Goal: Share content: Share content

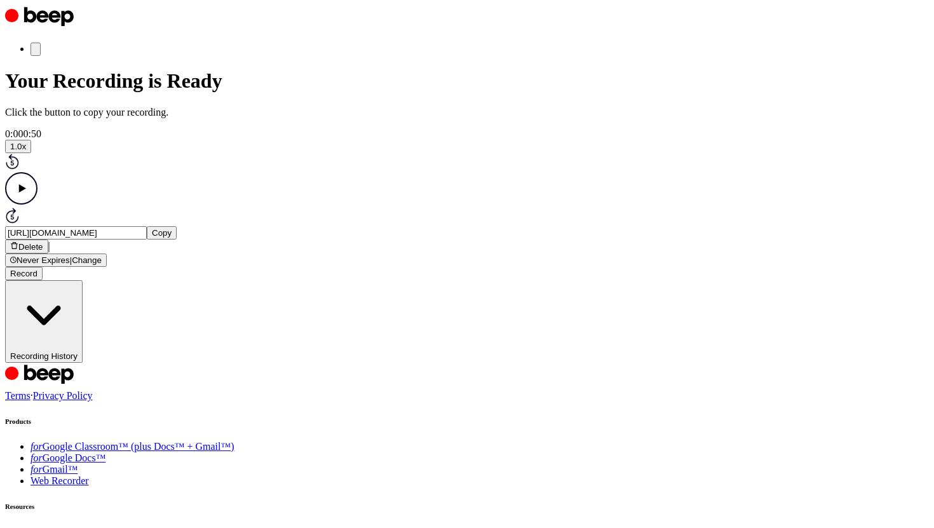
click at [48, 254] on button "Delete" at bounding box center [26, 247] width 43 height 14
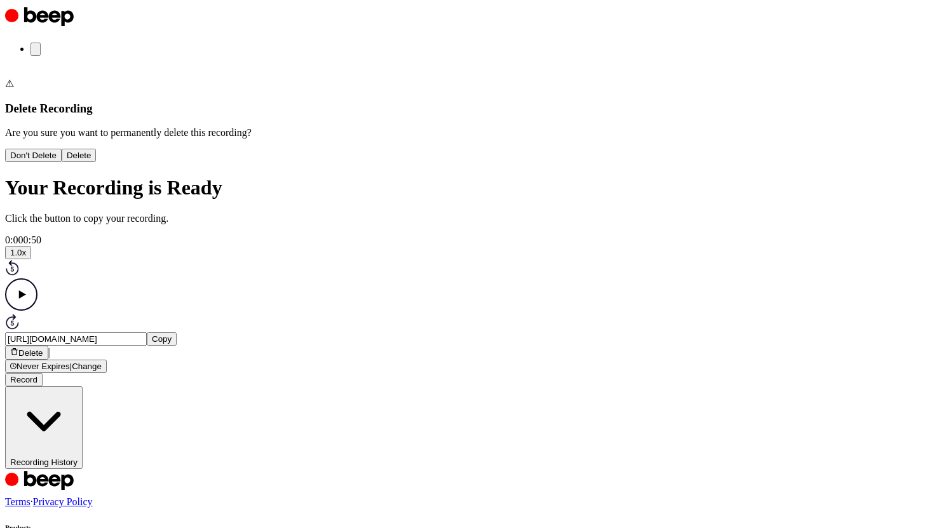
click at [97, 162] on button "Delete" at bounding box center [79, 155] width 35 height 13
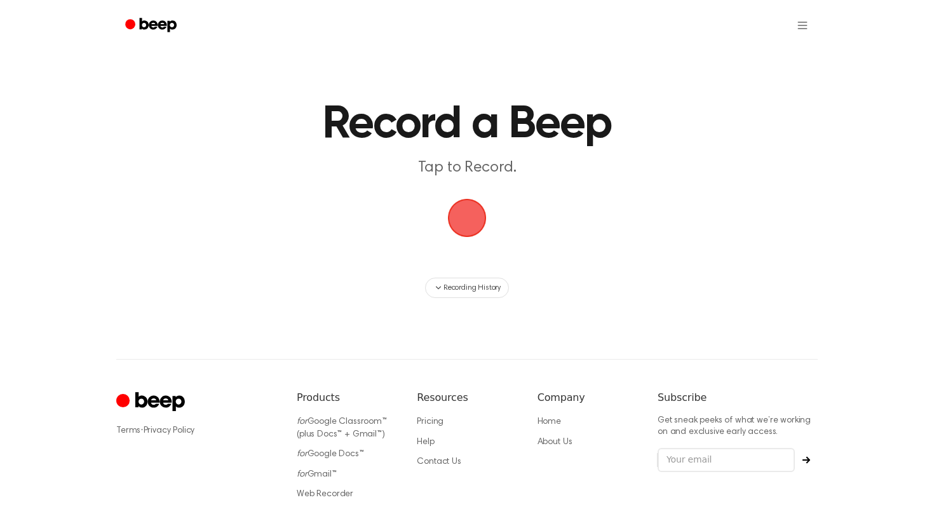
click at [449, 217] on span "button" at bounding box center [467, 218] width 36 height 36
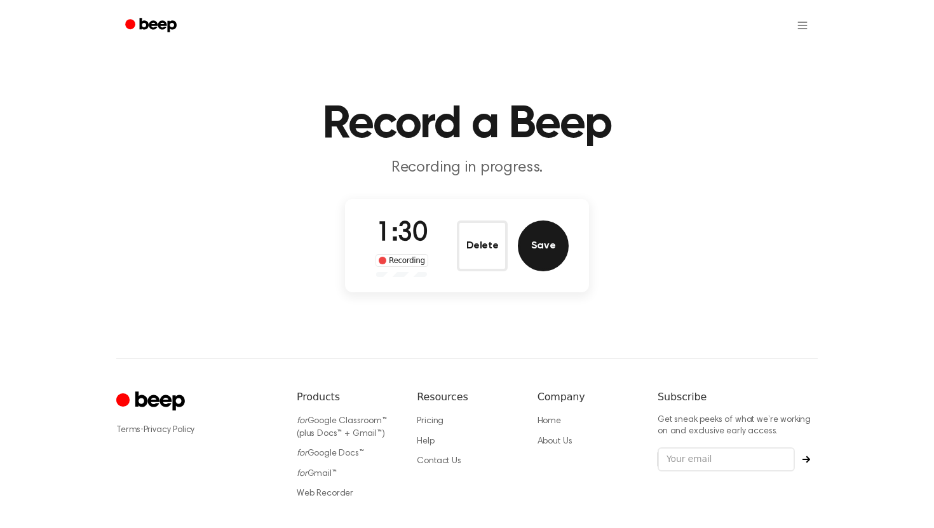
click at [542, 228] on button "Save" at bounding box center [543, 246] width 51 height 51
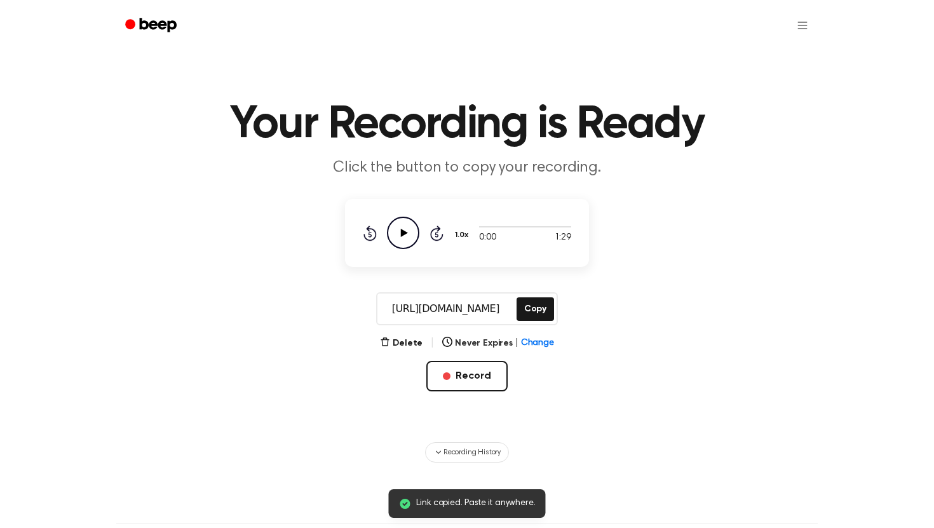
click at [524, 294] on div "[URL][DOMAIN_NAME] Copy" at bounding box center [467, 308] width 182 height 33
click at [532, 299] on button "Copy" at bounding box center [536, 309] width 38 height 24
click at [531, 308] on button "Copy" at bounding box center [536, 309] width 38 height 24
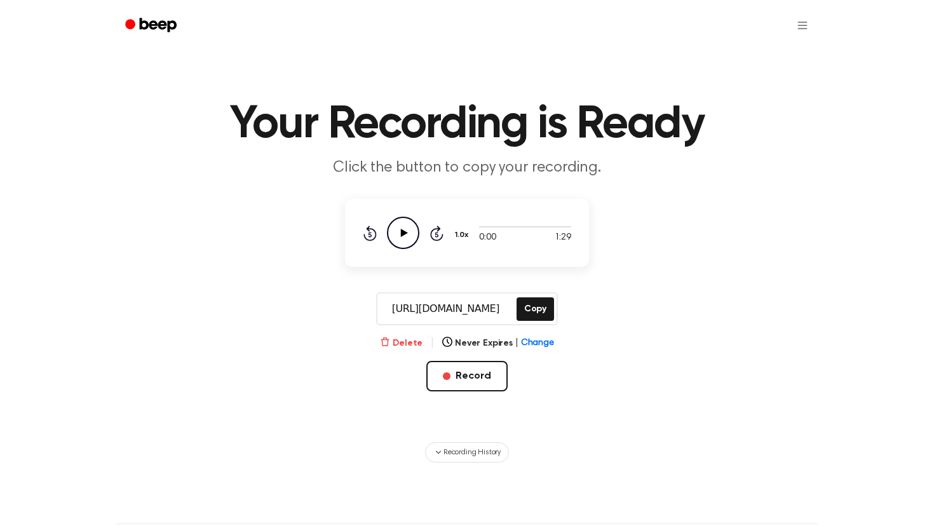
click at [407, 339] on button "Delete" at bounding box center [401, 343] width 43 height 13
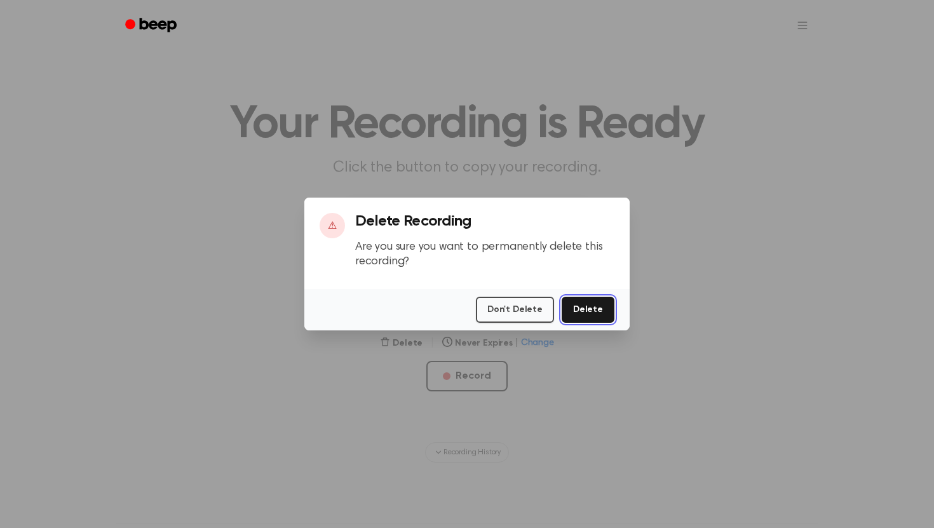
click at [595, 308] on button "Delete" at bounding box center [588, 310] width 53 height 26
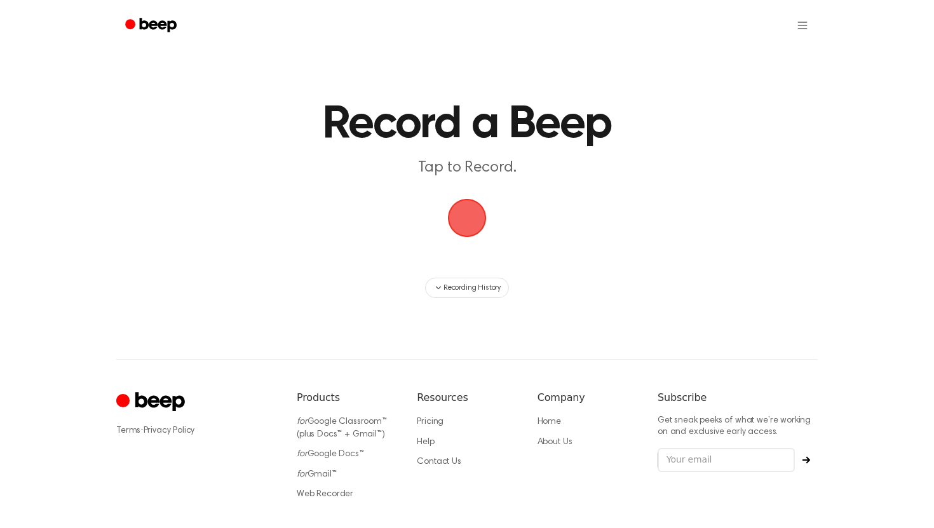
click at [482, 223] on span "button" at bounding box center [467, 218] width 56 height 56
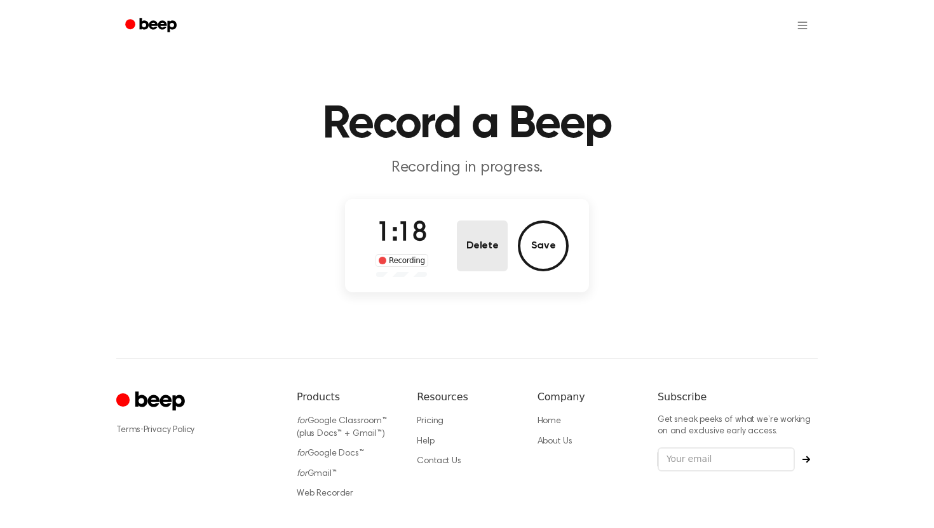
click at [495, 265] on button "Delete" at bounding box center [482, 246] width 51 height 51
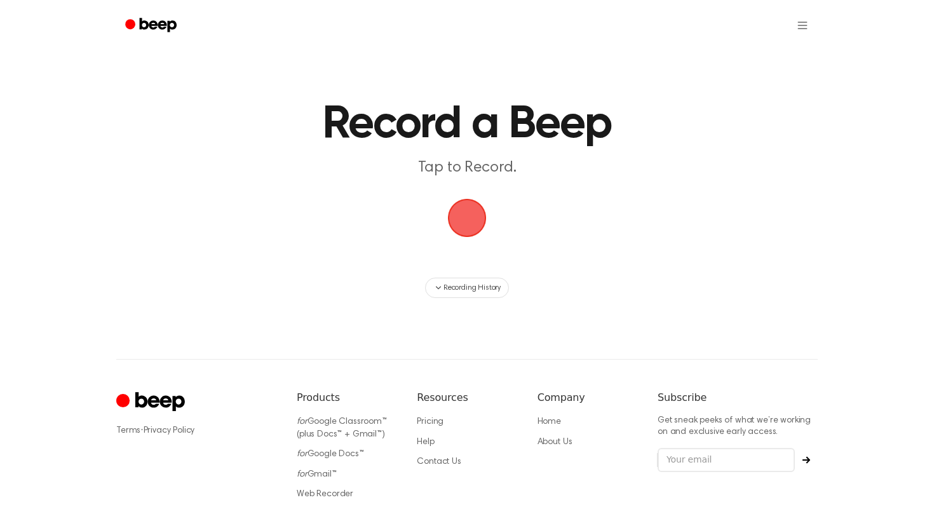
click at [472, 203] on span "button" at bounding box center [467, 218] width 36 height 36
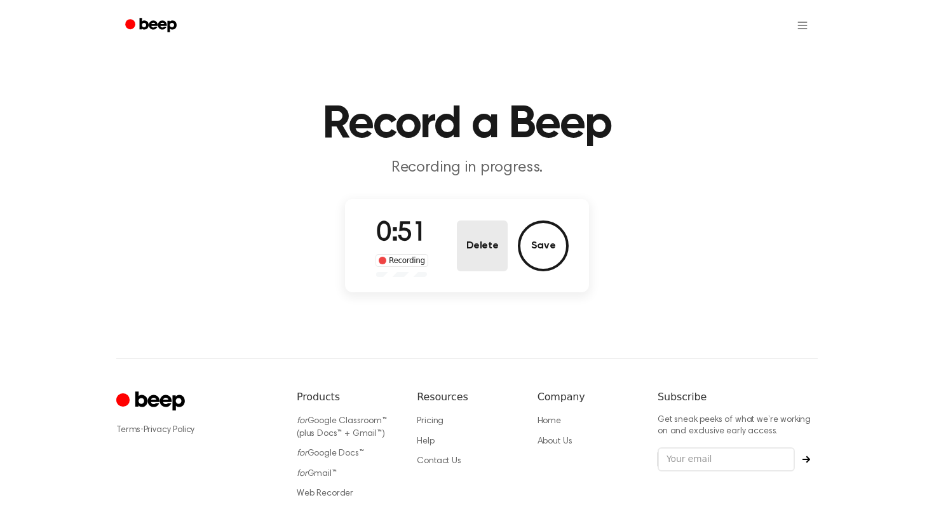
click at [483, 232] on button "Delete" at bounding box center [482, 246] width 51 height 51
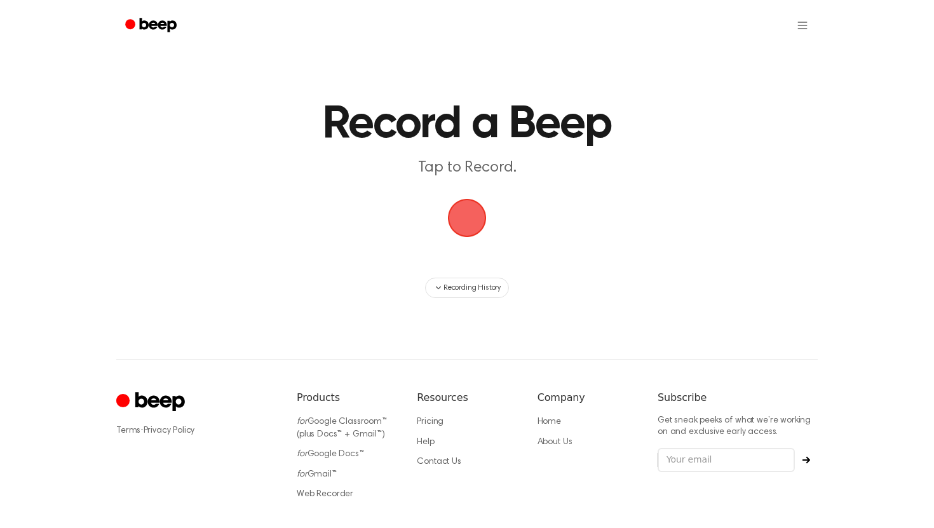
click at [452, 216] on span "button" at bounding box center [467, 218] width 36 height 36
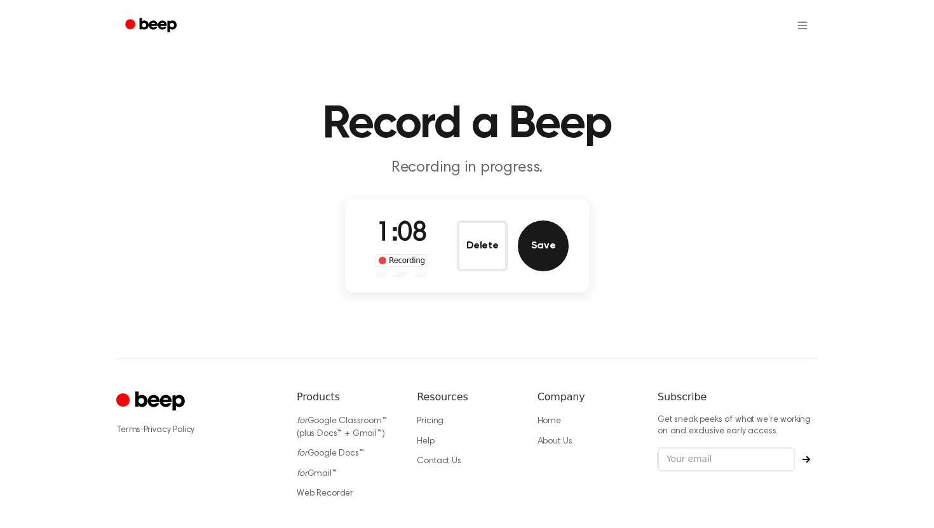
click at [535, 252] on button "Save" at bounding box center [543, 246] width 51 height 51
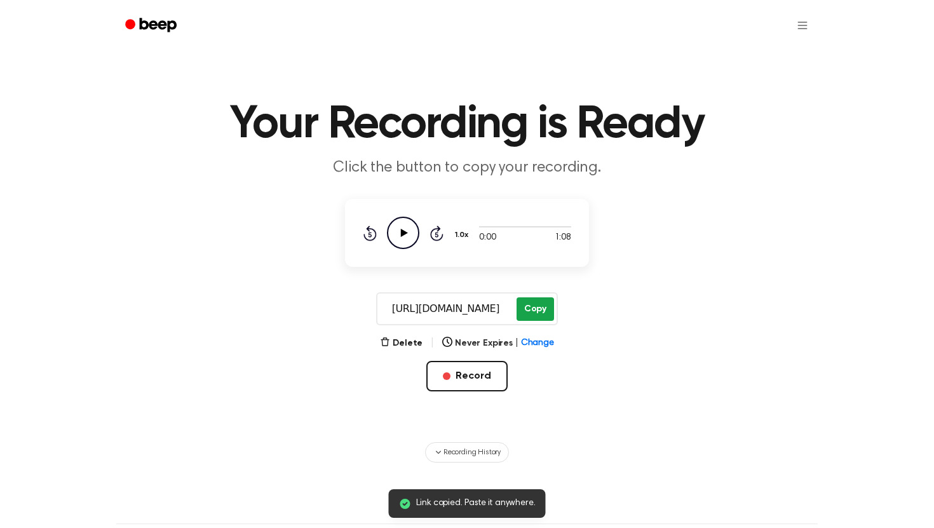
click at [535, 300] on button "Copy" at bounding box center [536, 309] width 38 height 24
